Goal: Task Accomplishment & Management: Use online tool/utility

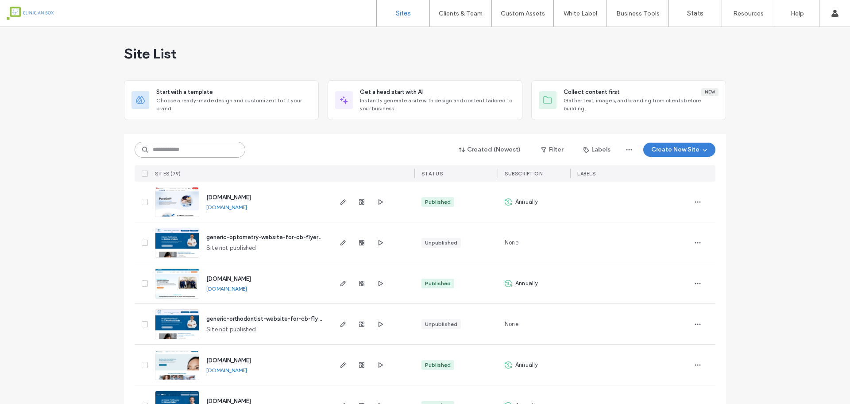
click at [207, 150] on input at bounding box center [190, 150] width 111 height 16
type input "********"
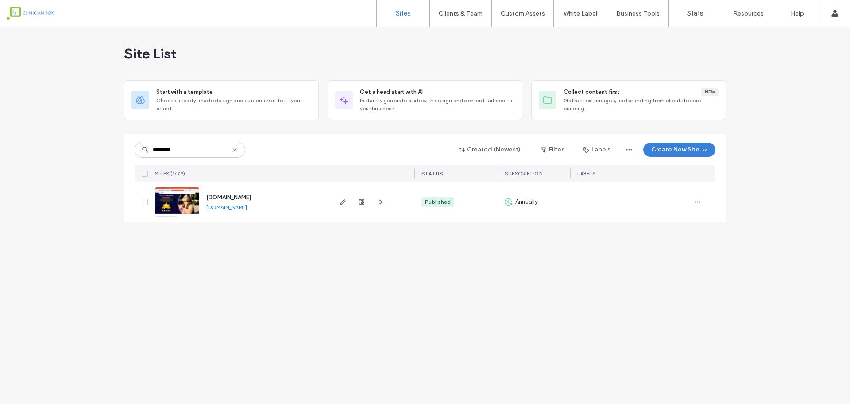
click at [187, 198] on img at bounding box center [176, 217] width 43 height 60
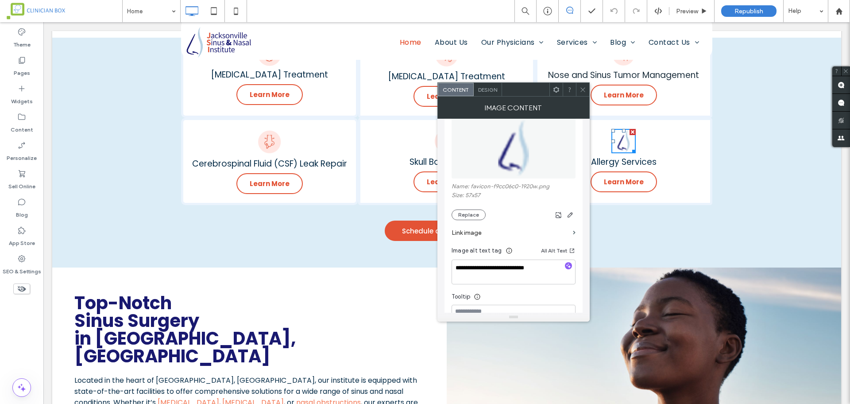
scroll to position [720, 0]
click at [472, 217] on button "Replace" at bounding box center [469, 215] width 34 height 11
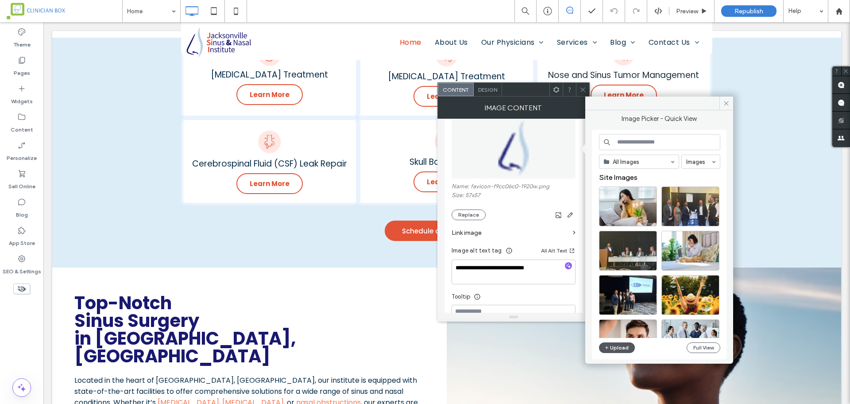
click at [622, 344] on button "Upload" at bounding box center [617, 347] width 36 height 11
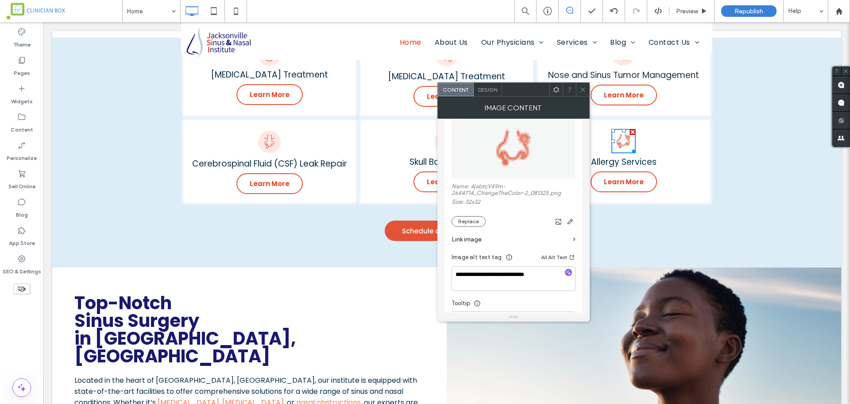
click at [582, 91] on icon at bounding box center [583, 89] width 7 height 7
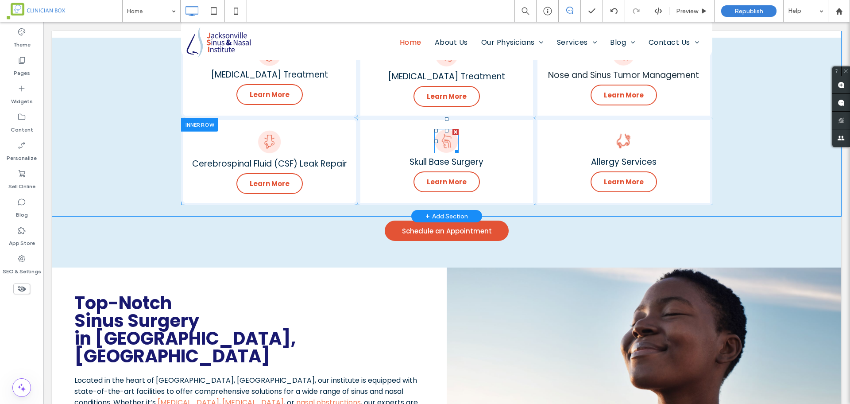
click at [439, 139] on img at bounding box center [447, 141] width 24 height 24
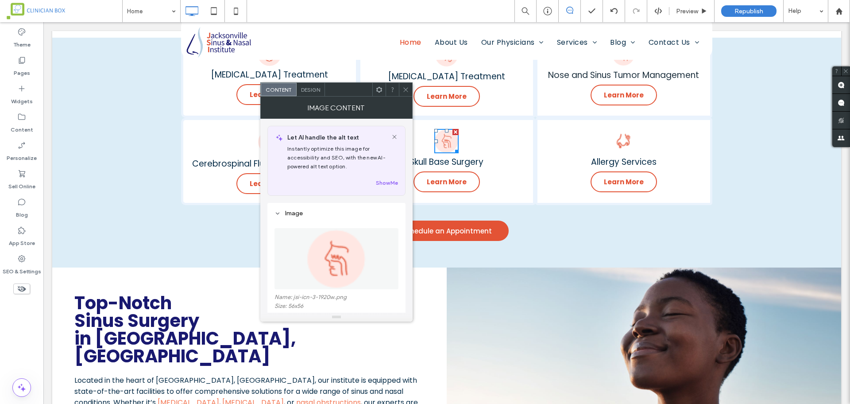
click at [346, 260] on img at bounding box center [336, 258] width 61 height 61
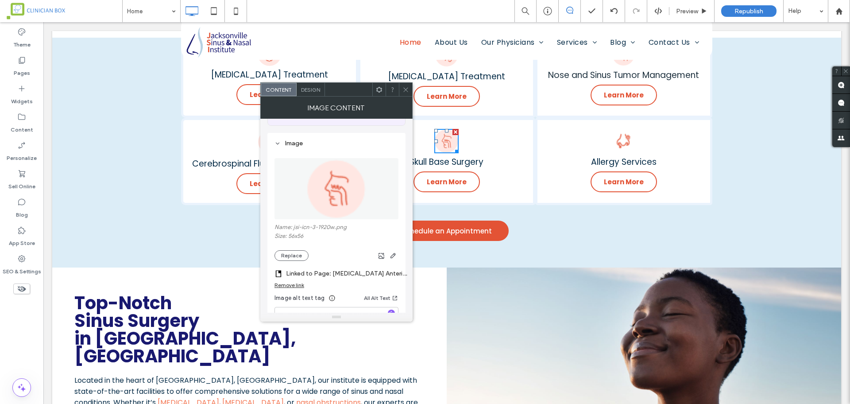
scroll to position [0, 0]
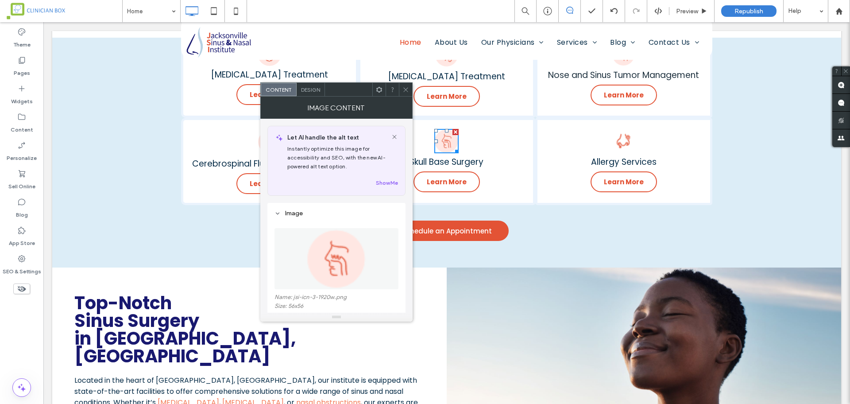
drag, startPoint x: 405, startPoint y: 87, endPoint x: 392, endPoint y: 75, distance: 17.6
click at [405, 87] on icon at bounding box center [406, 89] width 7 height 7
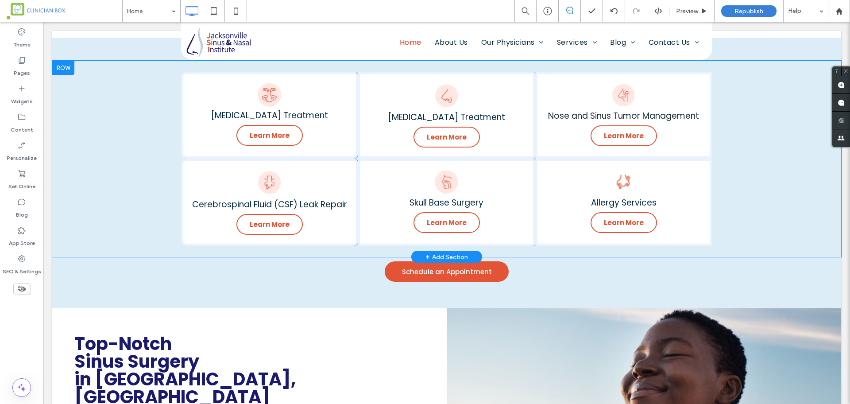
scroll to position [720, 0]
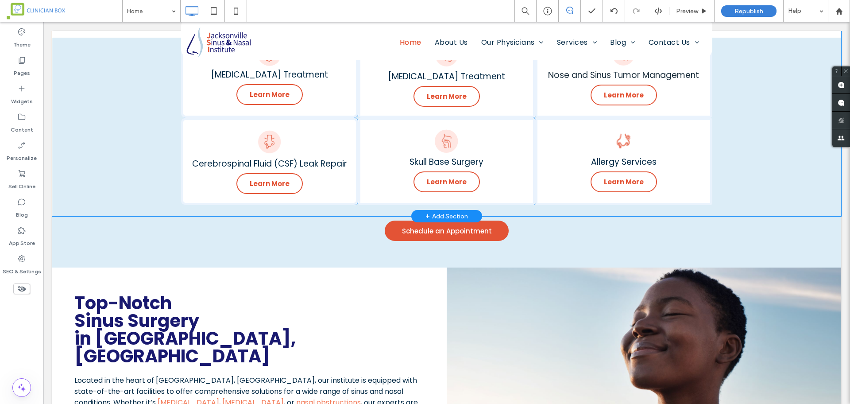
drag, startPoint x: 735, startPoint y: 185, endPoint x: 741, endPoint y: 176, distance: 11.2
click at [735, 185] on div "[MEDICAL_DATA] Treatment Learn More Click To Paste [MEDICAL_DATA] Treatment Lea…" at bounding box center [446, 118] width 789 height 196
